Goal: Find contact information: Find contact information

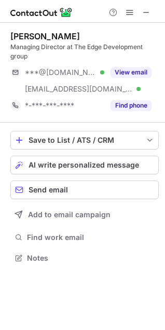
scroll to position [251, 165]
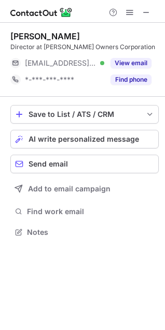
scroll to position [225, 165]
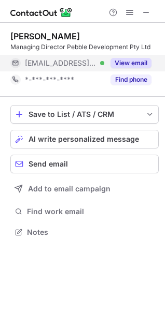
click at [145, 67] on button "View email" at bounding box center [130, 63] width 41 height 10
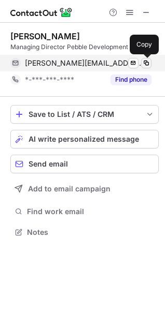
click at [147, 64] on span at bounding box center [146, 63] width 8 height 8
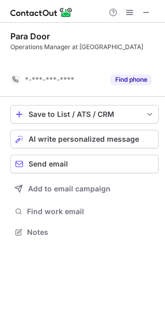
scroll to position [209, 165]
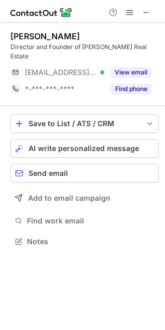
scroll to position [225, 165]
